Goal: Communication & Community: Answer question/provide support

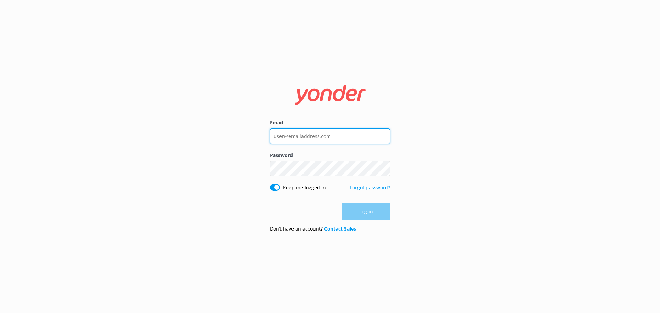
type input "[EMAIL_ADDRESS][DOMAIN_NAME]"
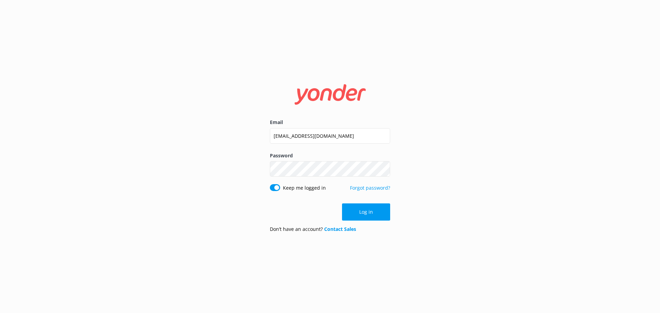
click at [365, 213] on div "Log in" at bounding box center [330, 211] width 120 height 17
click at [366, 209] on button "Log in" at bounding box center [366, 211] width 48 height 17
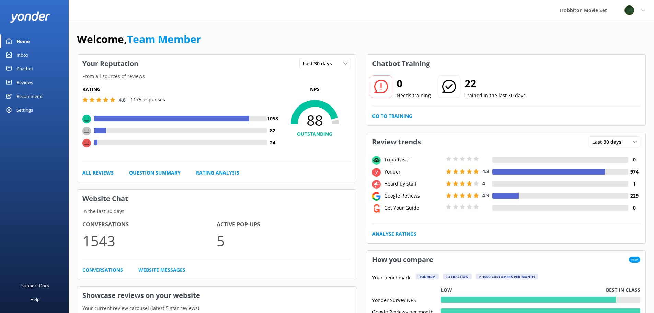
click at [16, 53] on div "Inbox" at bounding box center [22, 55] width 12 height 14
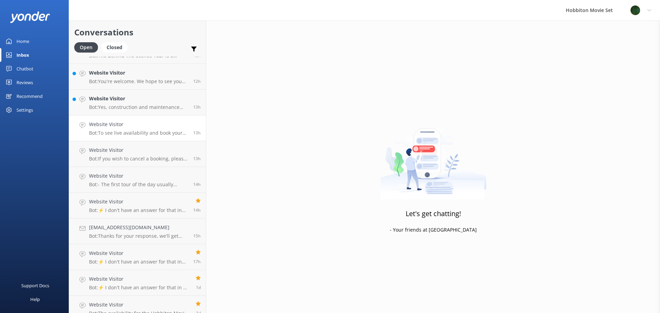
scroll to position [826, 0]
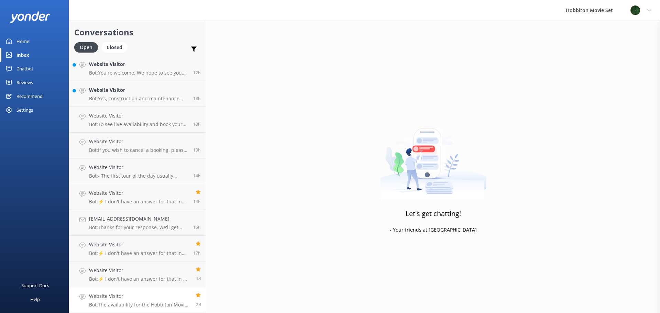
click at [158, 299] on h4 "Website Visitor" at bounding box center [139, 296] width 101 height 8
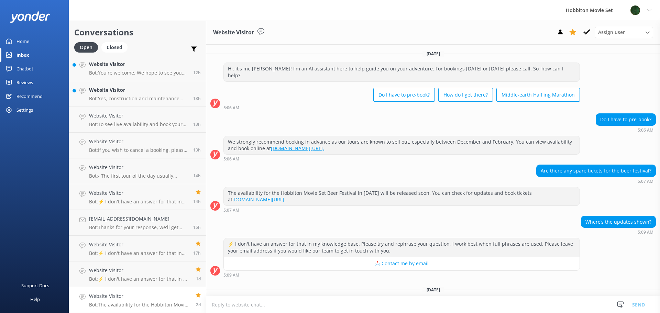
scroll to position [47, 0]
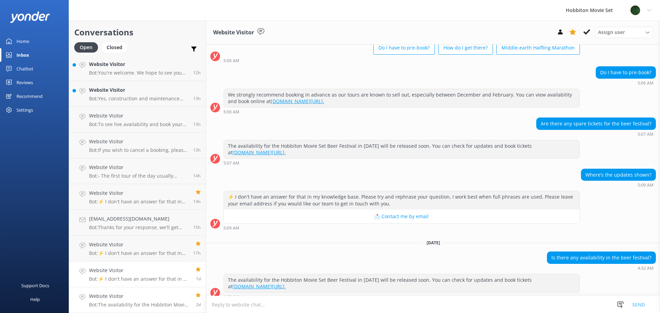
click at [154, 271] on h4 "Website Visitor" at bounding box center [139, 271] width 101 height 8
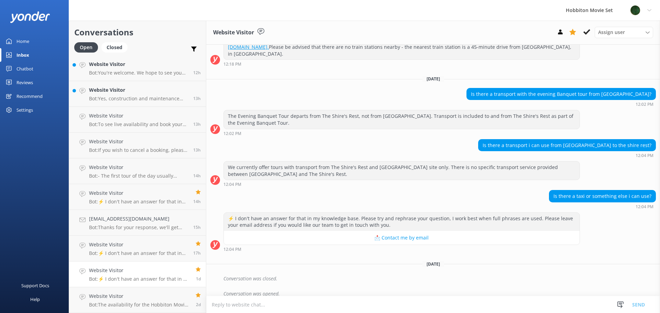
scroll to position [122, 0]
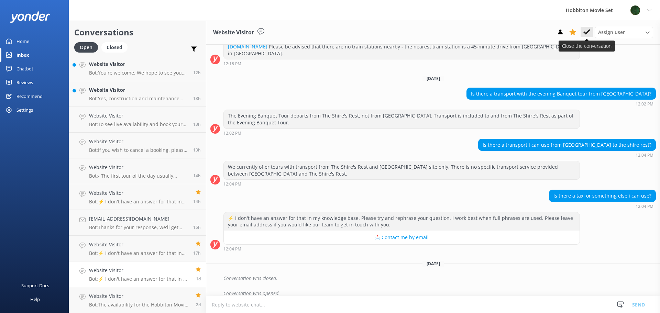
click at [585, 30] on icon at bounding box center [586, 32] width 7 height 7
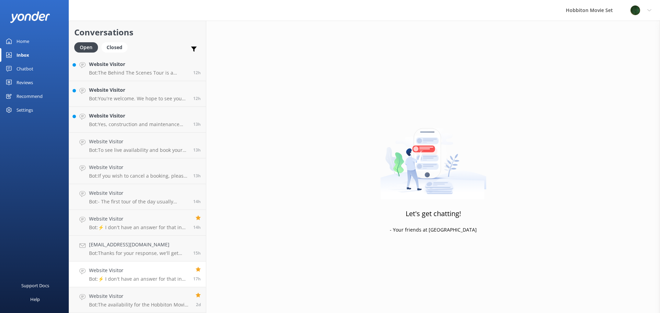
scroll to position [800, 0]
click at [141, 267] on h4 "Website Visitor" at bounding box center [138, 271] width 99 height 8
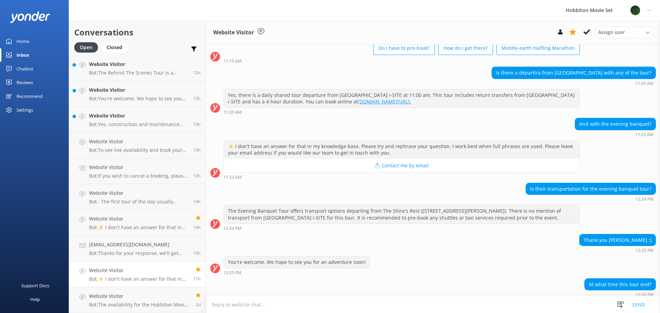
scroll to position [30, 0]
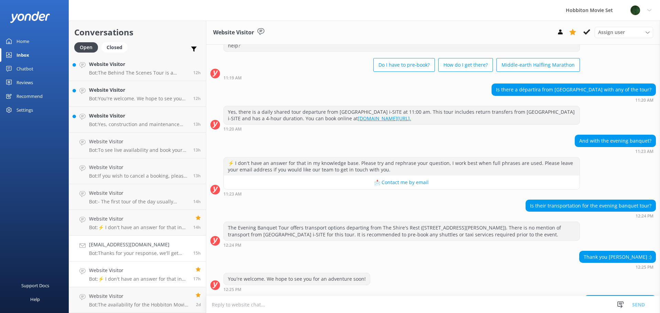
click at [134, 250] on p "Bot: Thanks for your response, we'll get back to you as soon as we can during o…" at bounding box center [138, 253] width 99 height 6
